Goal: Task Accomplishment & Management: Complete application form

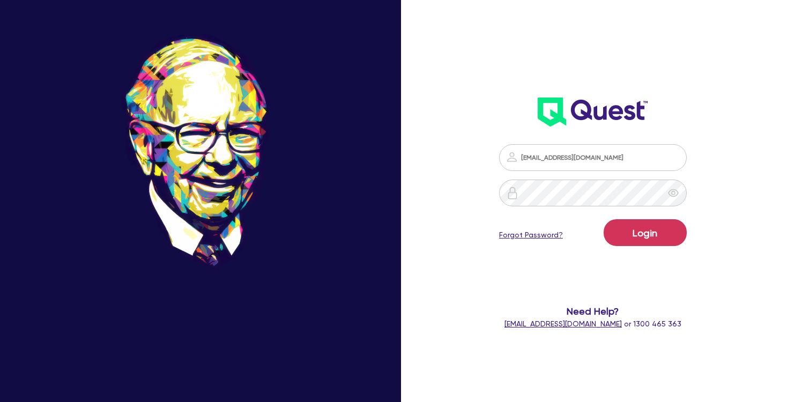
type input "[EMAIL_ADDRESS][DOMAIN_NAME]"
click at [650, 229] on button "Login" at bounding box center [645, 232] width 83 height 27
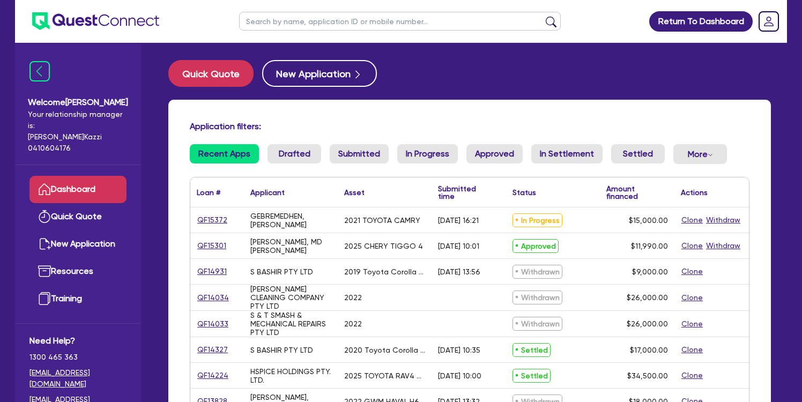
click at [212, 222] on link "QF15372" at bounding box center [212, 220] width 31 height 12
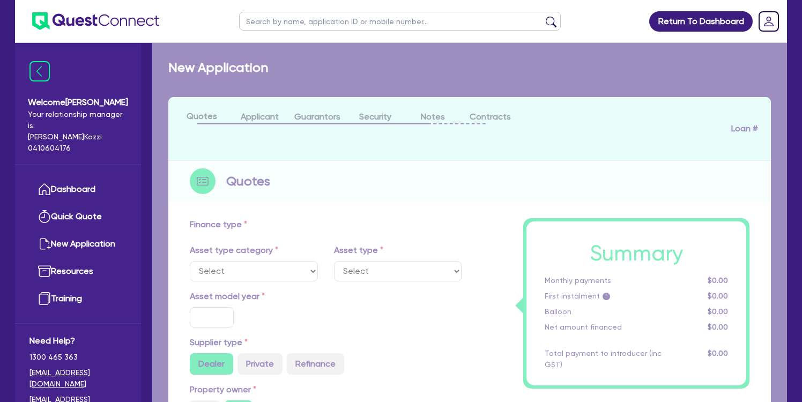
select select "CARS_AND_LIGHT_TRUCKS"
type input "2021"
radio input "false"
radio input "true"
type input "19,733.98"
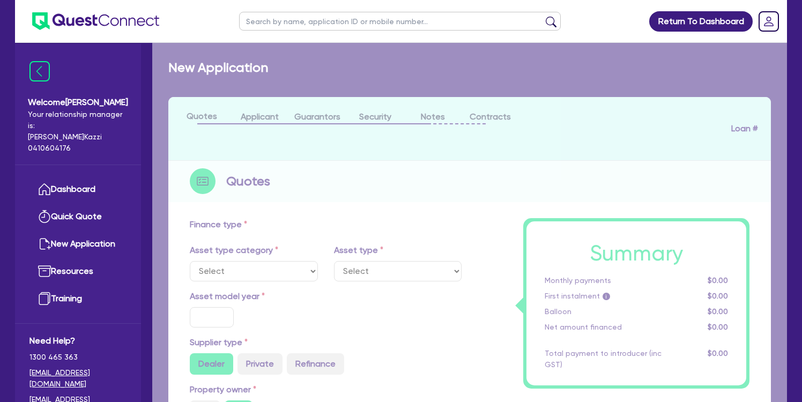
type input "4,733.98"
type input "5.06"
type input "760"
radio input "true"
type input "15.95"
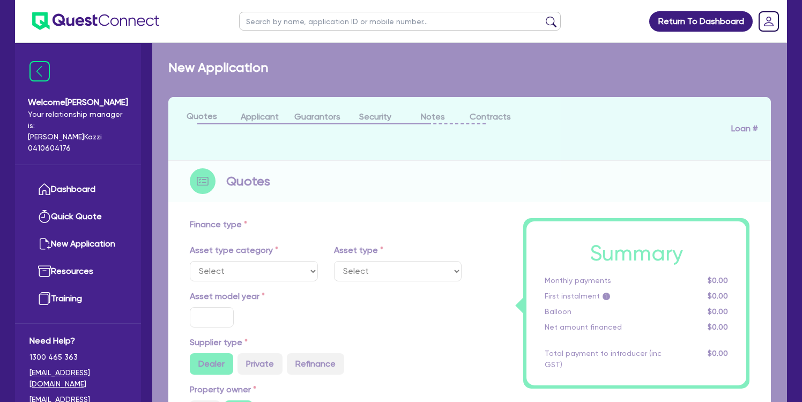
type input "350"
select select "PASSENGER_VEHICLES"
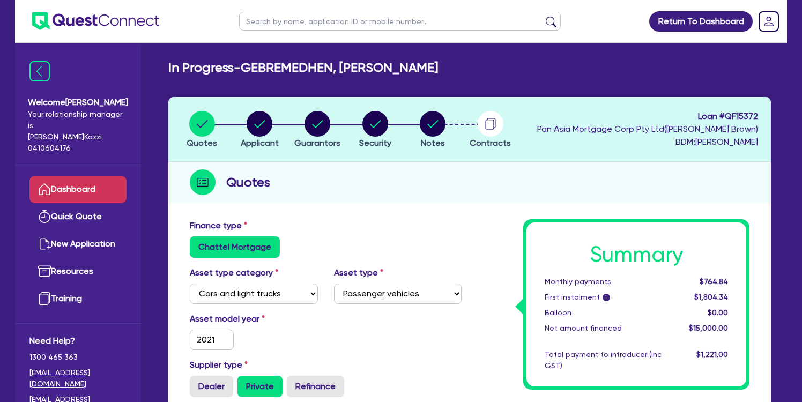
click at [85, 180] on link "Dashboard" at bounding box center [77, 189] width 97 height 27
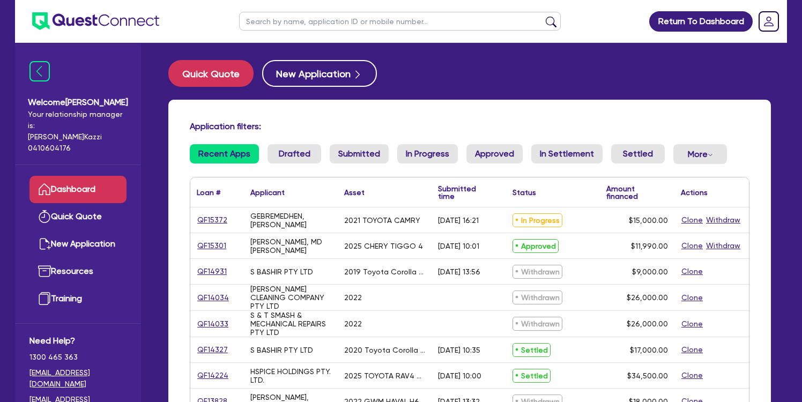
click at [218, 241] on link "QF15301" at bounding box center [212, 246] width 30 height 12
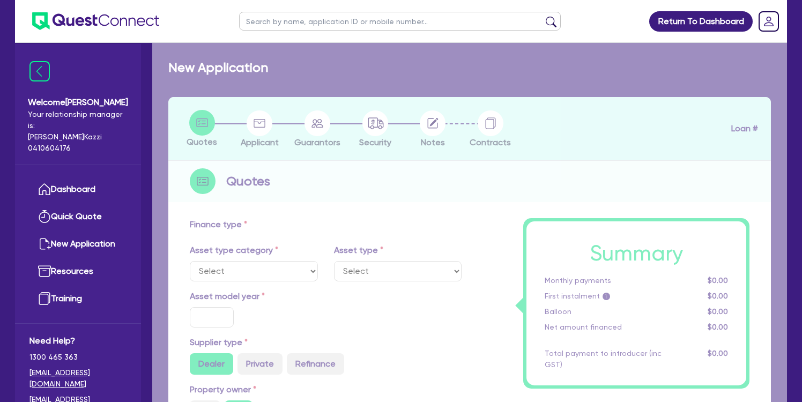
select select "CARS_AND_LIGHT_TRUCKS"
type input "2025"
type input "27,490"
type input "15,500"
type input "3.10"
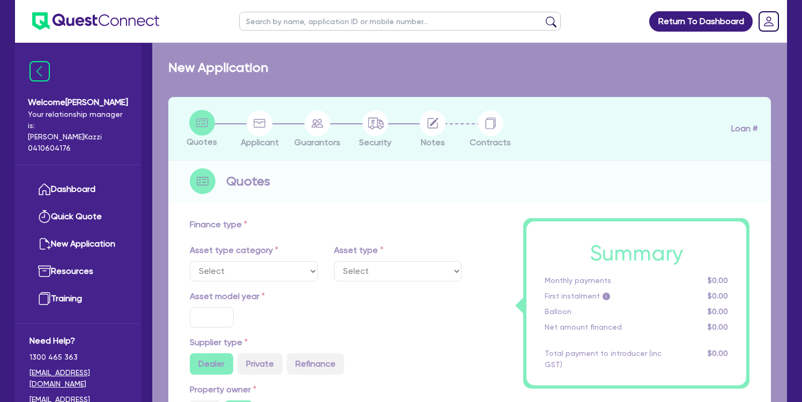
type input "372"
radio input "true"
type input "14.95"
type input "350"
select select "PASSENGER_VEHICLES"
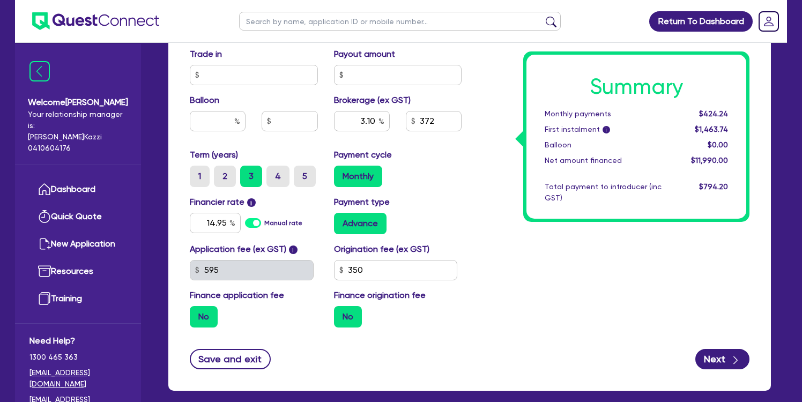
scroll to position [524, 0]
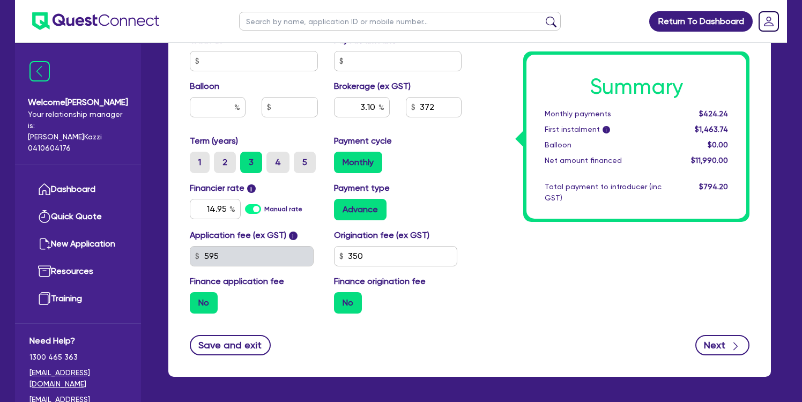
click at [732, 345] on icon "button" at bounding box center [735, 346] width 11 height 11
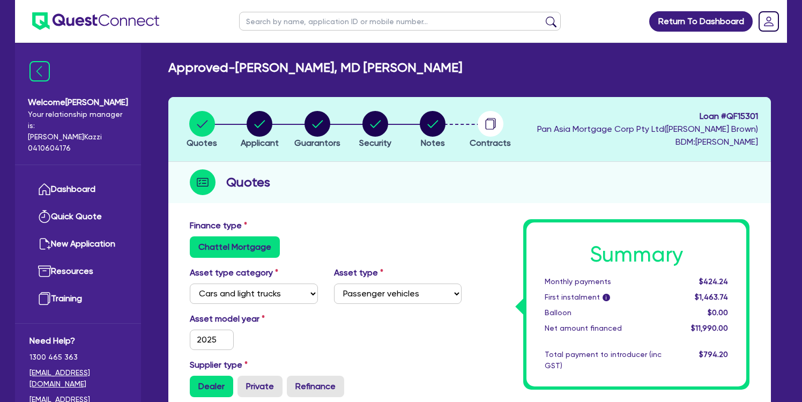
select select "SOLE_TRADER"
select select "TRANSPORT_WAREHOUSING"
select select "TAXI_LUXURY_CAR_SERVICES"
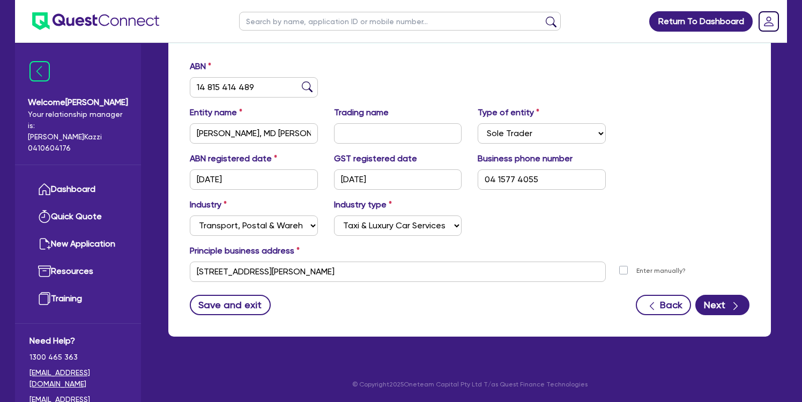
scroll to position [159, 0]
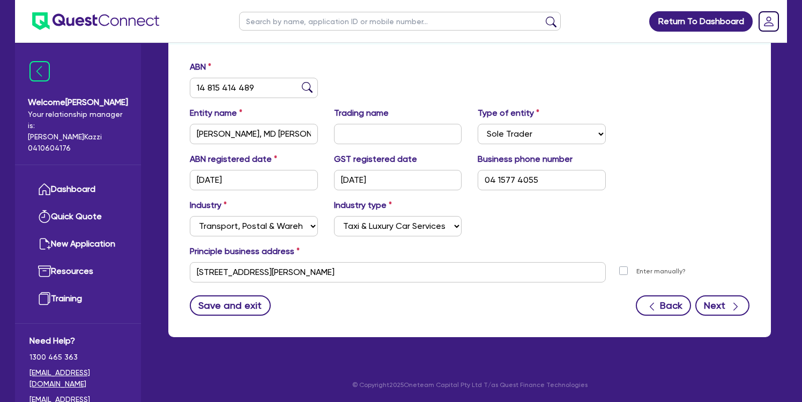
click at [726, 306] on button "Next" at bounding box center [722, 305] width 54 height 20
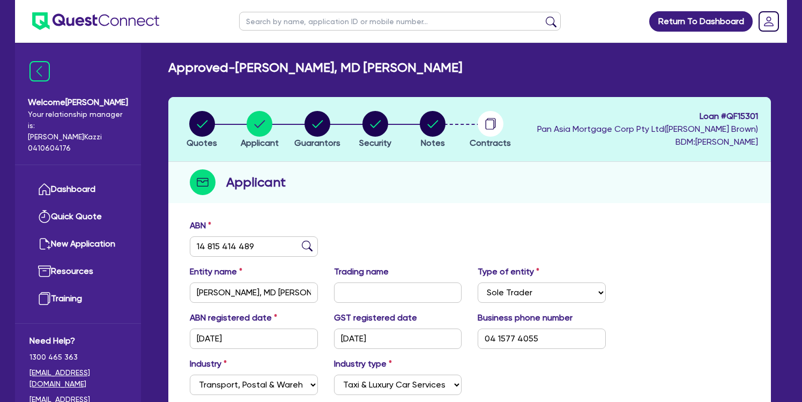
select select "MR"
select select "[GEOGRAPHIC_DATA]"
select select "MARRIED"
select select "CASH"
select select "HOUSEHOLD_PERSONAL"
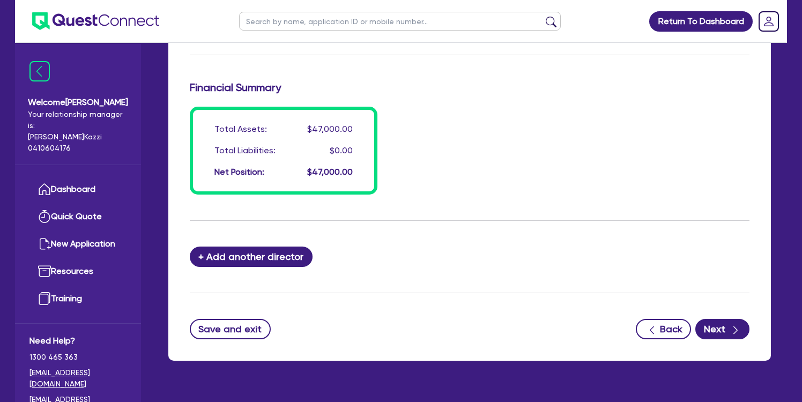
scroll to position [843, 0]
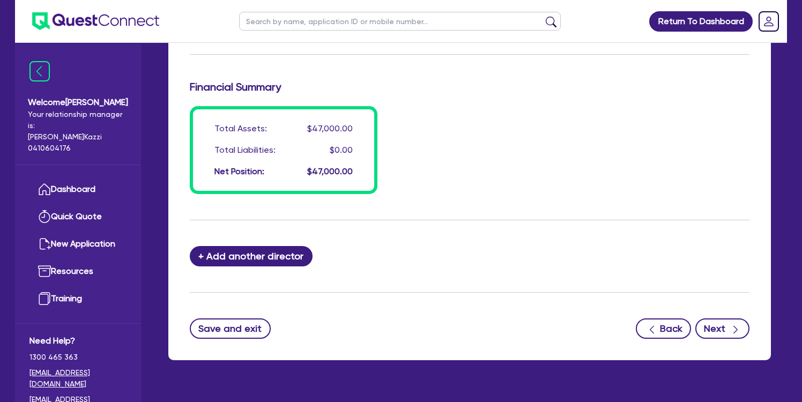
click at [735, 328] on icon "button" at bounding box center [735, 330] width 4 height 8
select select "CARS_AND_LIGHT_TRUCKS"
select select "PASSENGER_VEHICLES"
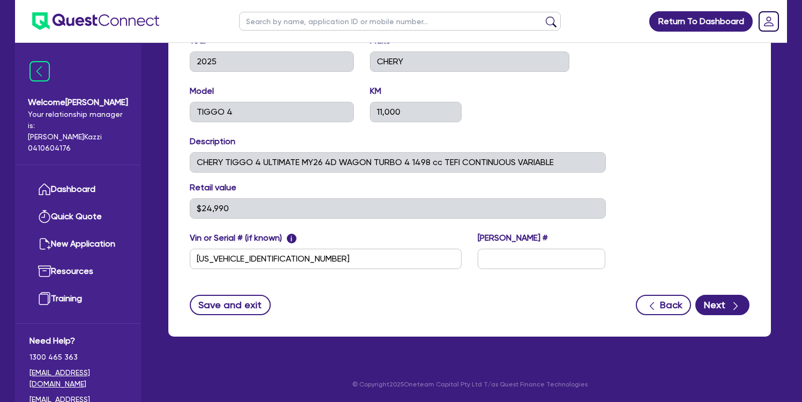
scroll to position [465, 0]
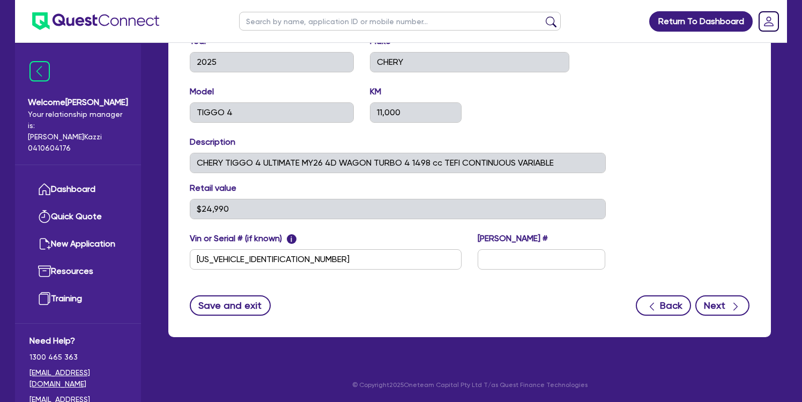
click at [738, 305] on icon "button" at bounding box center [735, 306] width 11 height 11
select select "Quest Finance - Platform Funding"
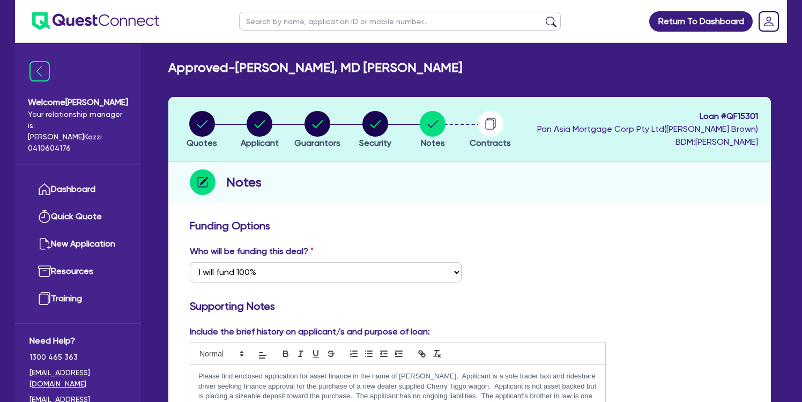
click at [489, 124] on circle "button" at bounding box center [491, 124] width 26 height 26
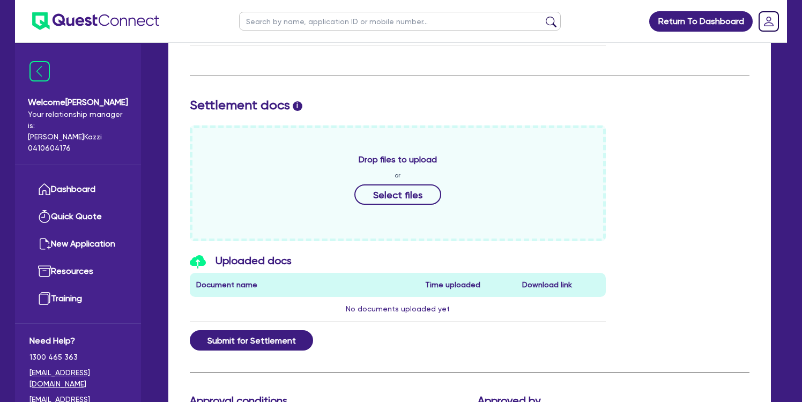
scroll to position [432, 0]
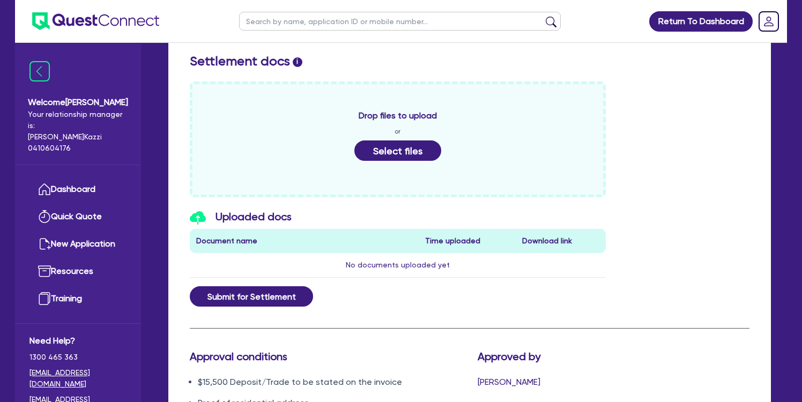
click at [406, 153] on button "Select files" at bounding box center [397, 150] width 87 height 20
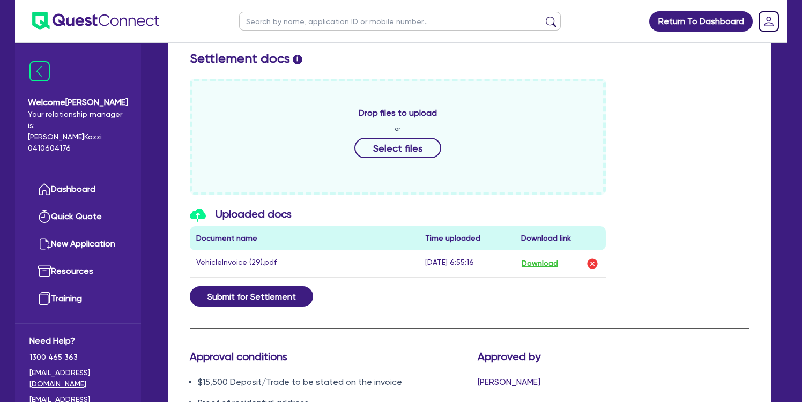
scroll to position [410, 0]
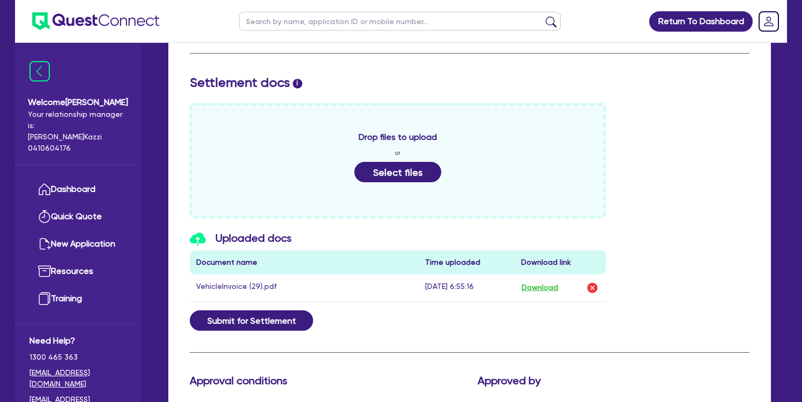
click at [413, 172] on button "Select files" at bounding box center [397, 172] width 87 height 20
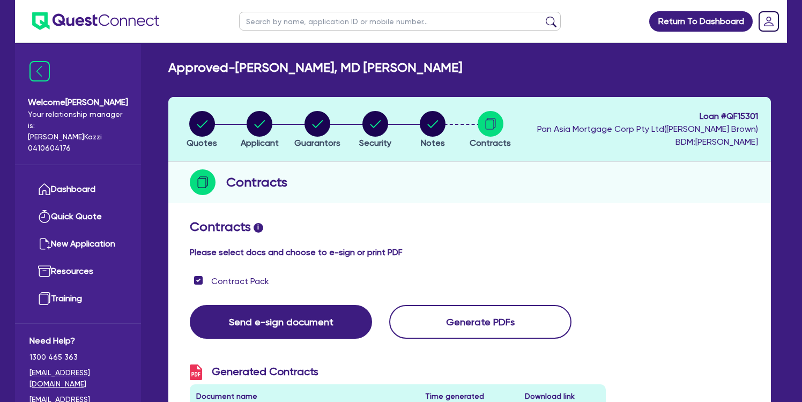
scroll to position [0, 0]
